Goal: Check status

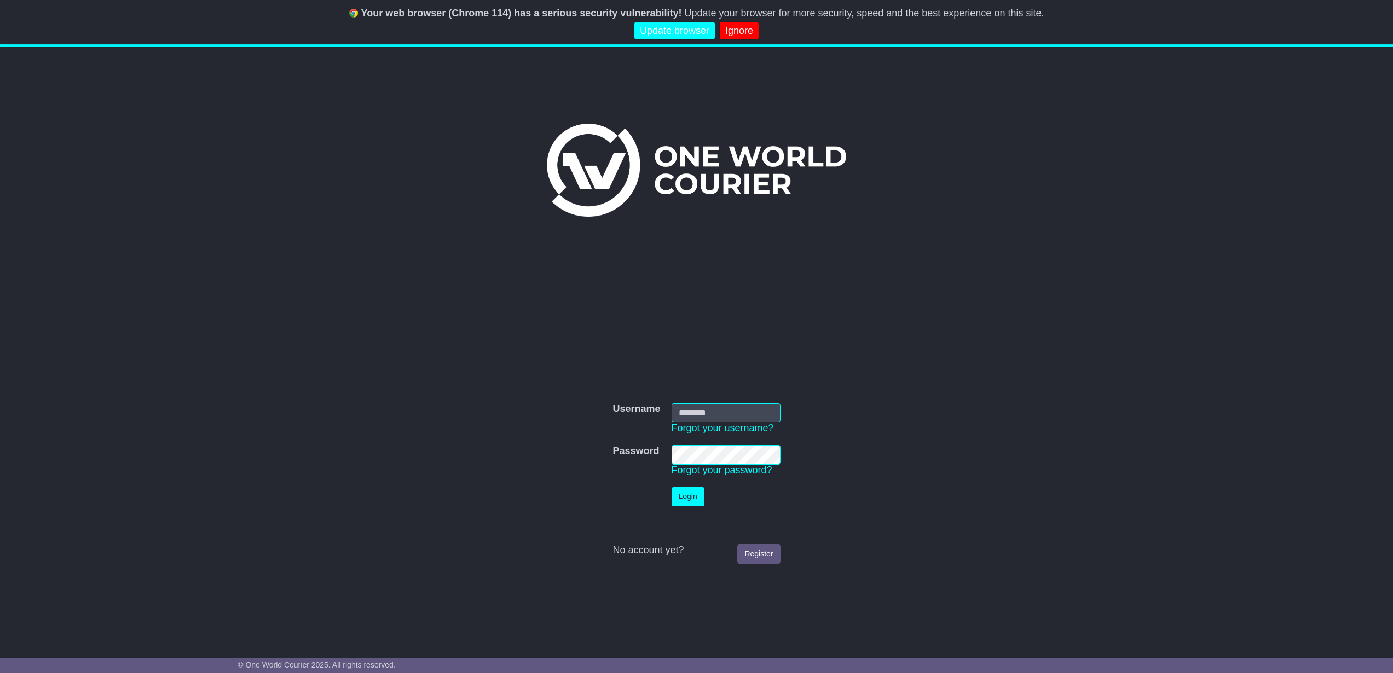
click at [713, 404] on input "Username" at bounding box center [726, 412] width 109 height 19
type input "**********"
click at [682, 500] on button "Login" at bounding box center [688, 496] width 33 height 19
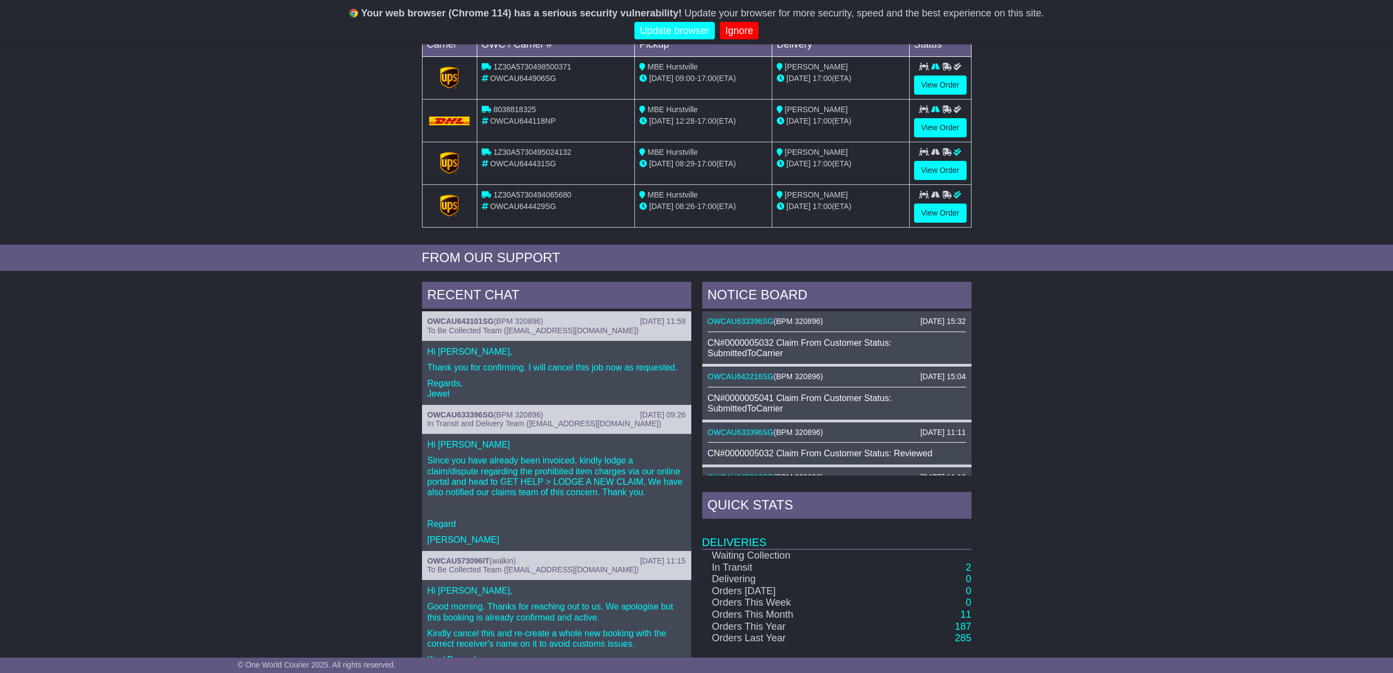
scroll to position [328, 0]
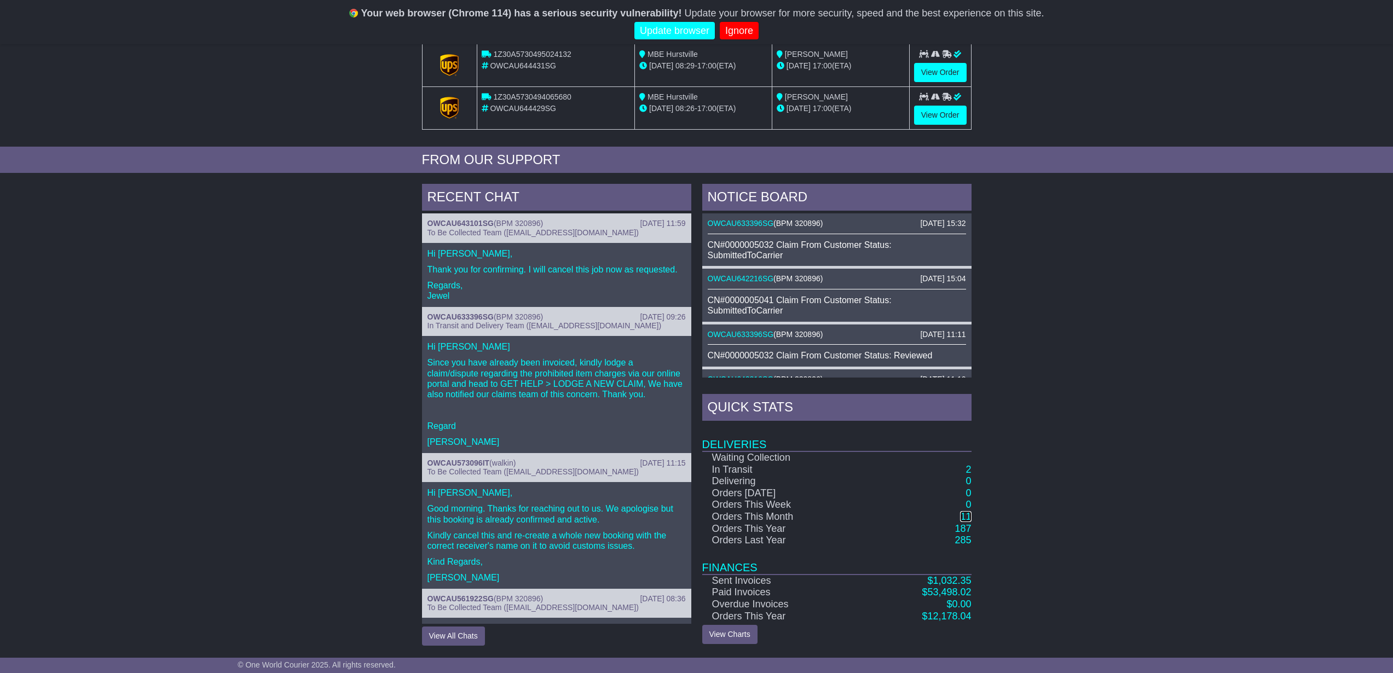
click at [964, 516] on link "11" at bounding box center [965, 516] width 11 height 11
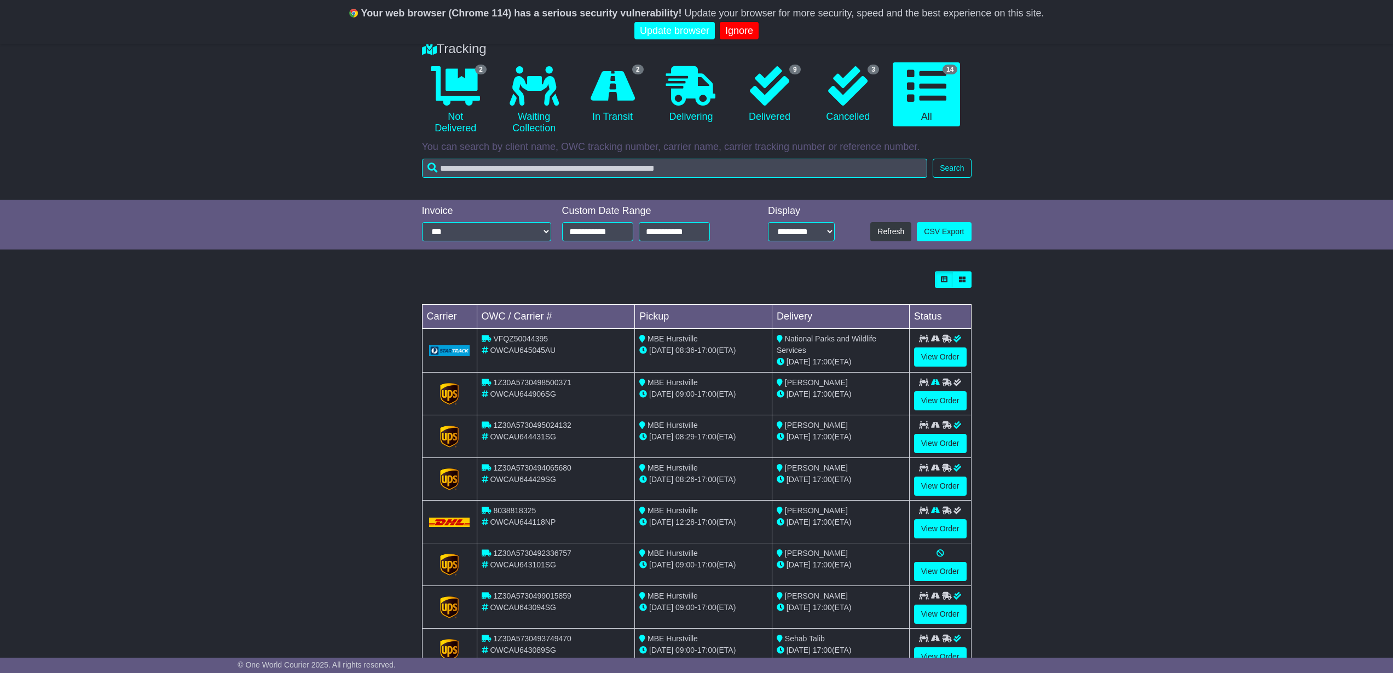
scroll to position [180, 0]
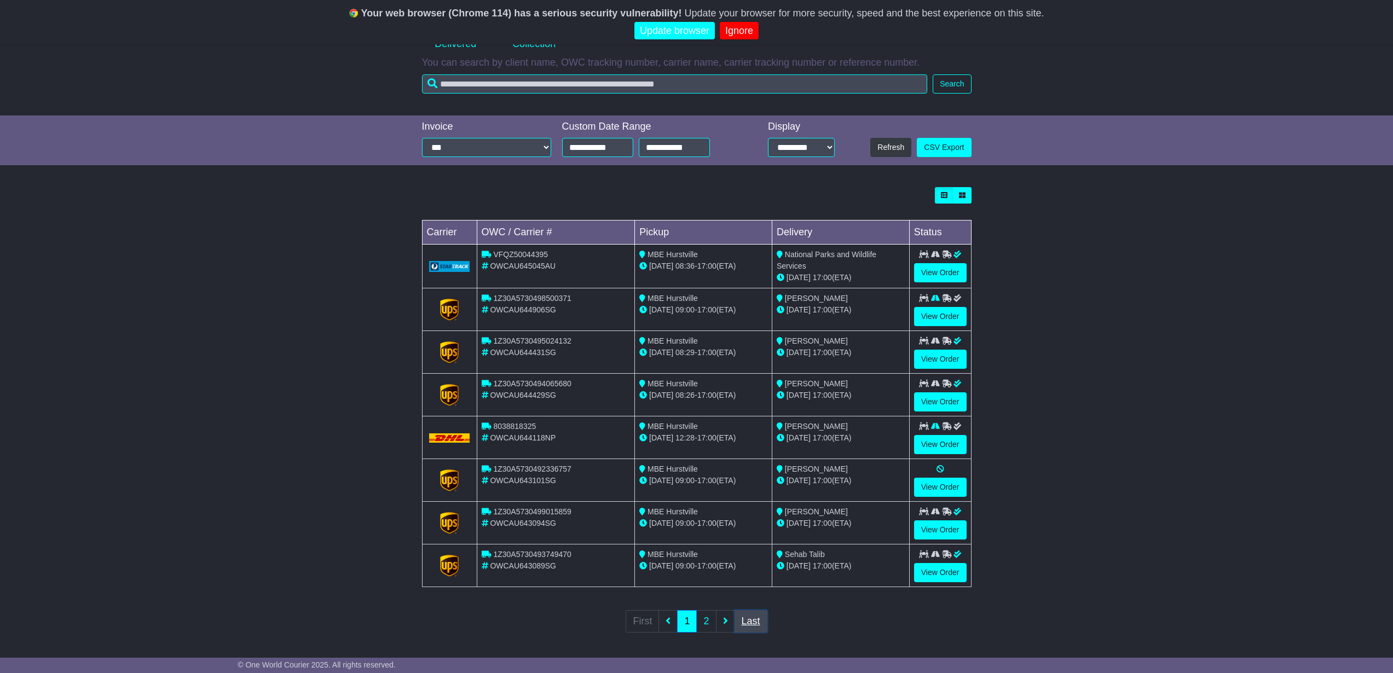
click at [753, 622] on link "Last" at bounding box center [750, 621] width 33 height 22
click at [704, 621] on link "2" at bounding box center [706, 621] width 20 height 22
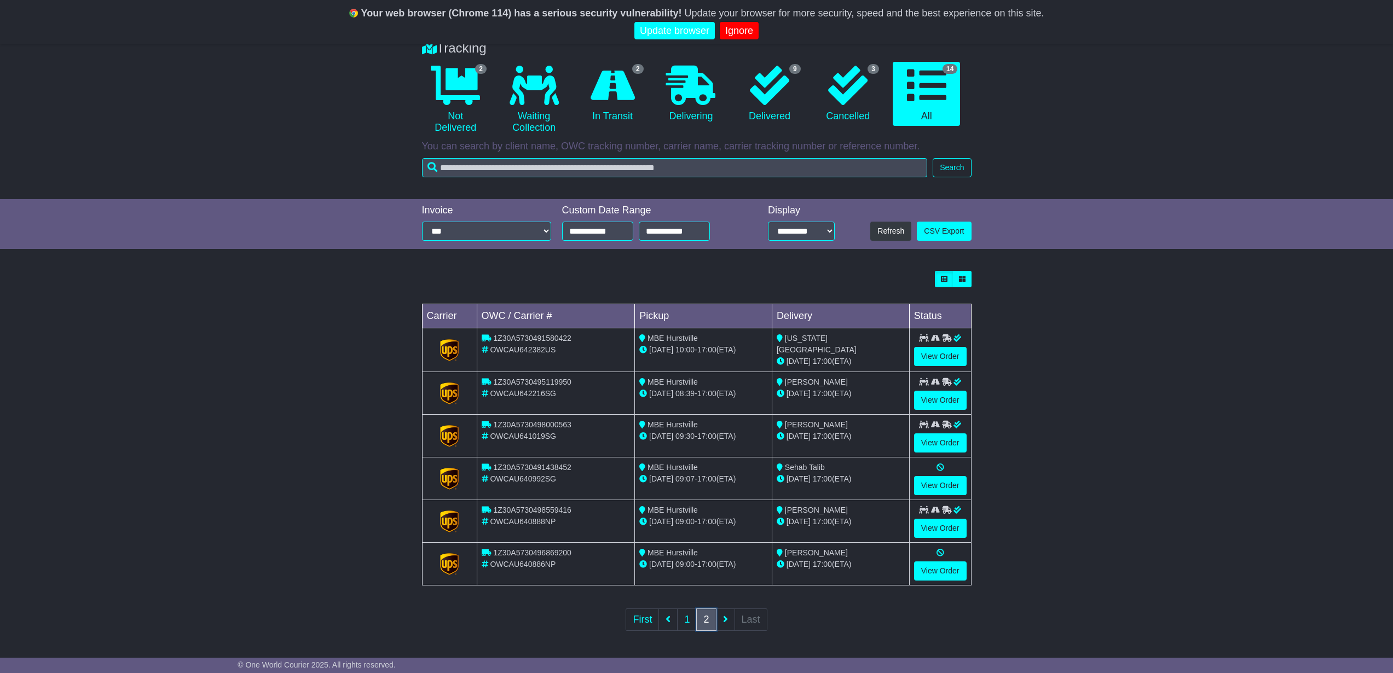
scroll to position [95, 0]
